Goal: Navigation & Orientation: Go to known website

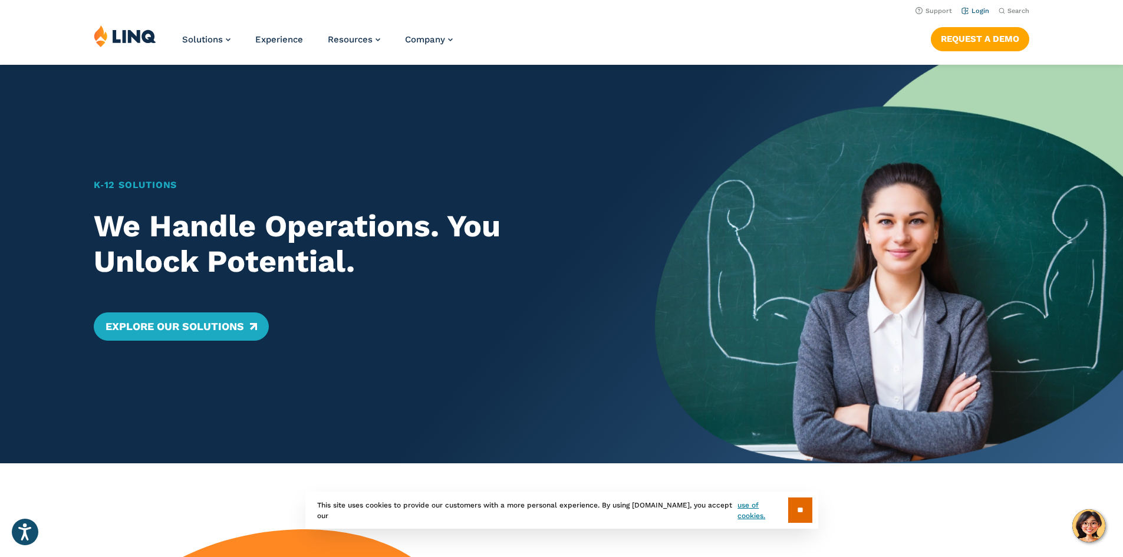
click at [975, 12] on link "Login" at bounding box center [976, 11] width 28 height 8
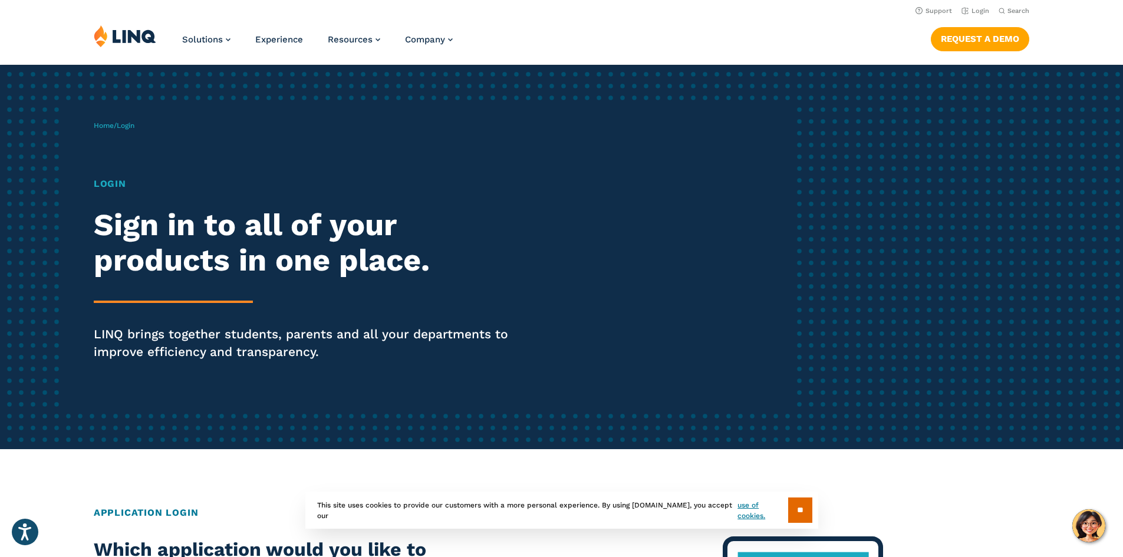
click at [958, 11] on ul "Support Login" at bounding box center [953, 10] width 74 height 13
click at [965, 11] on link "Login" at bounding box center [976, 11] width 28 height 8
click at [111, 186] on h1 "Login" at bounding box center [310, 184] width 433 height 14
click at [117, 181] on h1 "Login" at bounding box center [310, 184] width 433 height 14
click at [216, 189] on h1 "Login" at bounding box center [310, 184] width 433 height 14
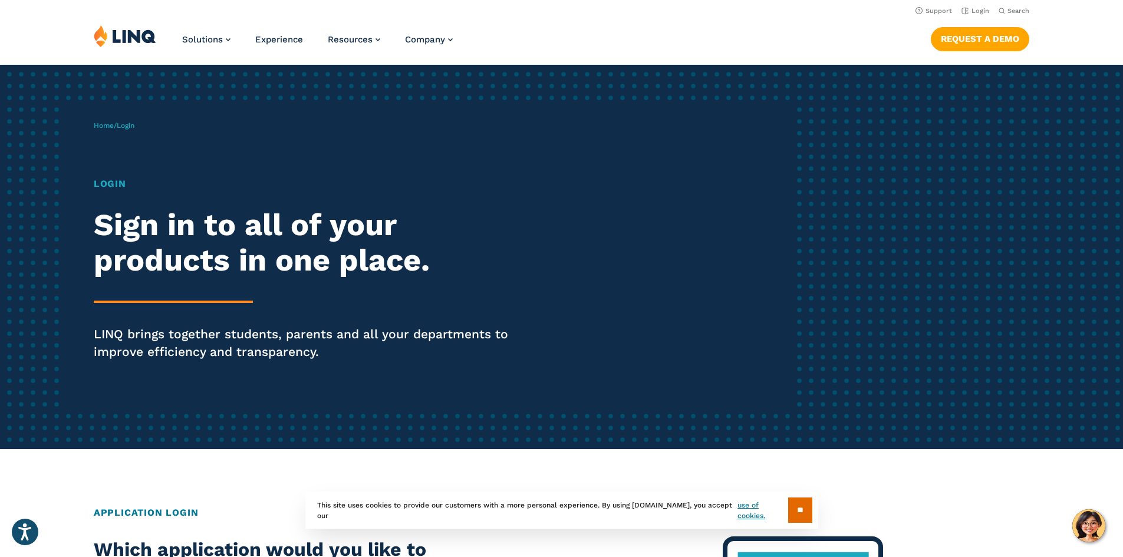
click at [174, 341] on p "LINQ brings together students, parents and all your departments to improve effi…" at bounding box center [310, 343] width 433 height 35
drag, startPoint x: 144, startPoint y: 291, endPoint x: 111, endPoint y: 116, distance: 178.2
click at [139, 245] on div "Login Sign in to all of your products in one place. LINQ brings together studen…" at bounding box center [310, 285] width 433 height 217
